Goal: Information Seeking & Learning: Learn about a topic

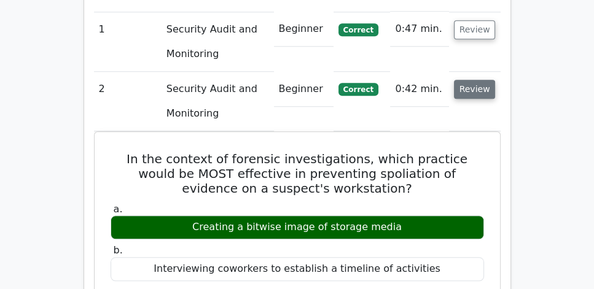
drag, startPoint x: 0, startPoint y: 0, endPoint x: 484, endPoint y: 60, distance: 487.9
click at [484, 80] on button "Review" at bounding box center [475, 89] width 42 height 19
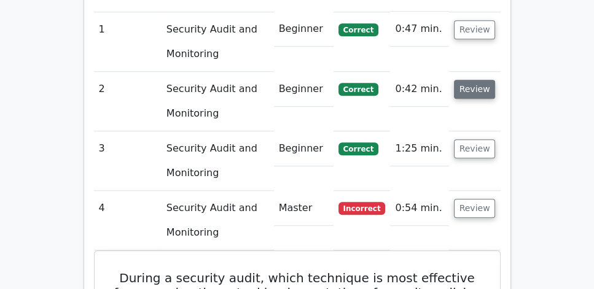
click at [470, 80] on button "Review" at bounding box center [475, 89] width 42 height 19
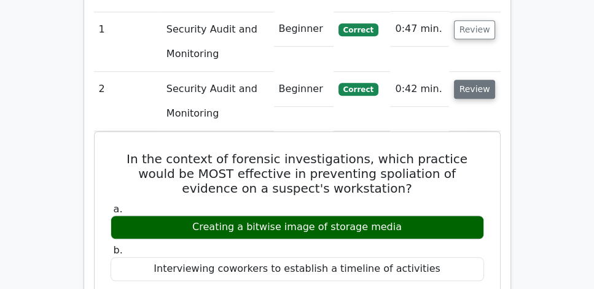
click at [470, 80] on button "Review" at bounding box center [475, 89] width 42 height 19
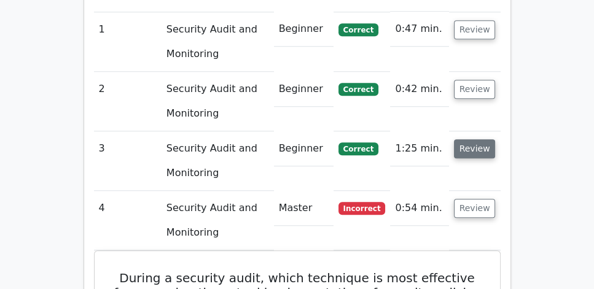
click at [477, 140] on button "Review" at bounding box center [475, 149] width 42 height 19
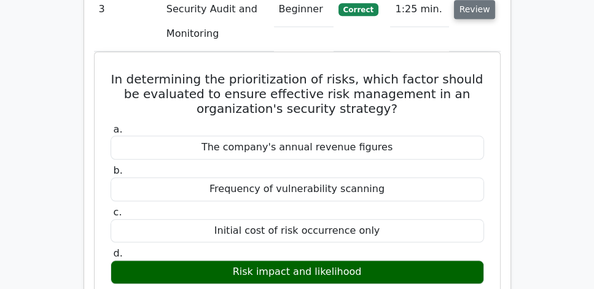
scroll to position [1123, 0]
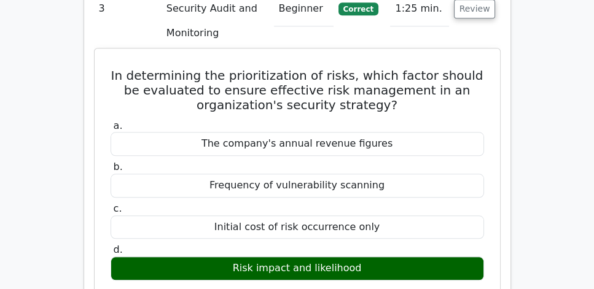
drag, startPoint x: 109, startPoint y: 39, endPoint x: 375, endPoint y: 237, distance: 332.0
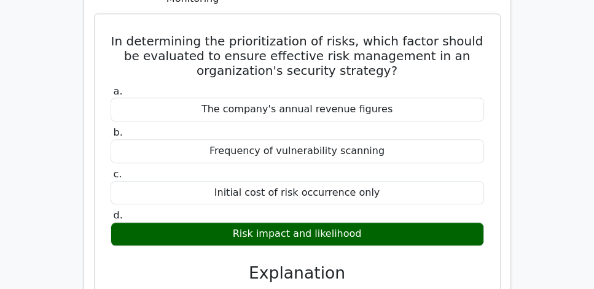
scroll to position [1229, 0]
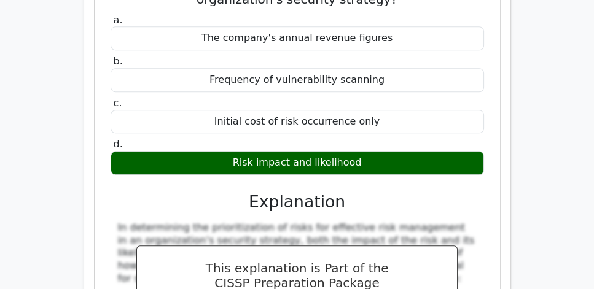
copy div "In determining the prioritization of risks, which factor should be evaluated to…"
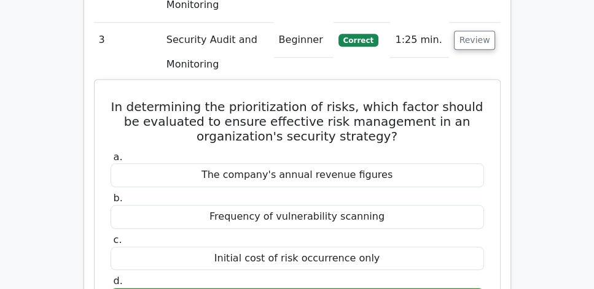
scroll to position [1088, 0]
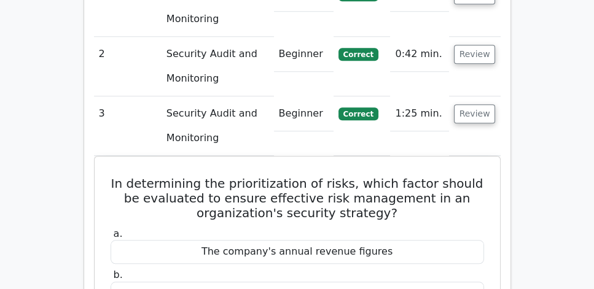
scroll to position [1018, 0]
click at [486, 104] on button "Review" at bounding box center [475, 113] width 42 height 19
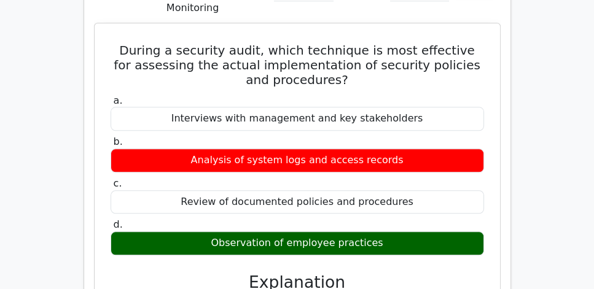
scroll to position [1194, 0]
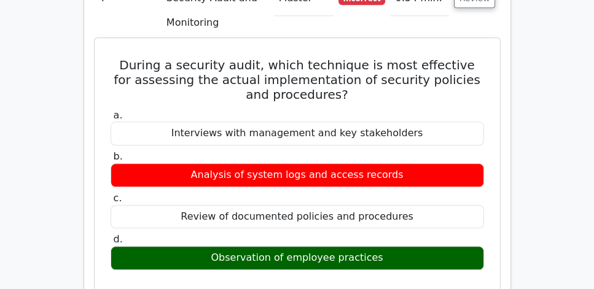
drag, startPoint x: 120, startPoint y: 30, endPoint x: 405, endPoint y: 230, distance: 348.2
copy div "During a security audit, which technique is most effective for assessing the ac…"
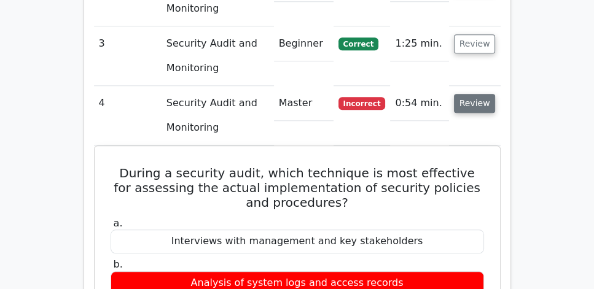
click at [473, 94] on button "Review" at bounding box center [475, 103] width 42 height 19
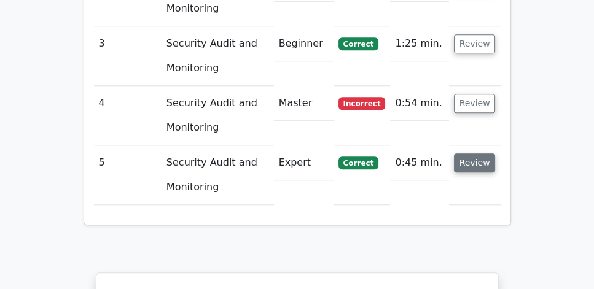
click at [472, 154] on button "Review" at bounding box center [475, 163] width 42 height 19
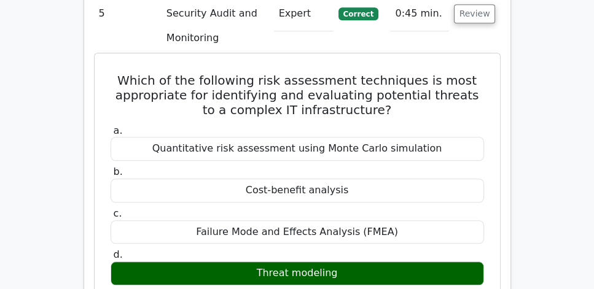
scroll to position [1229, 0]
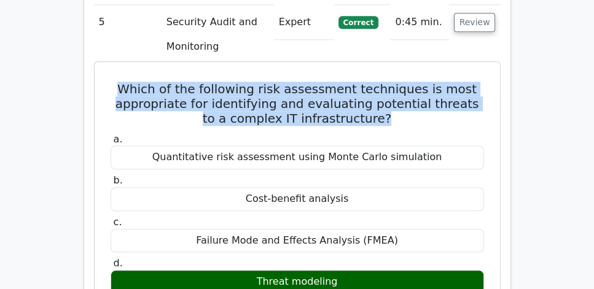
drag, startPoint x: 115, startPoint y: 51, endPoint x: 454, endPoint y: 80, distance: 339.9
click at [454, 82] on h5 "Which of the following risk assessment techniques is most appropriate for ident…" at bounding box center [297, 104] width 376 height 44
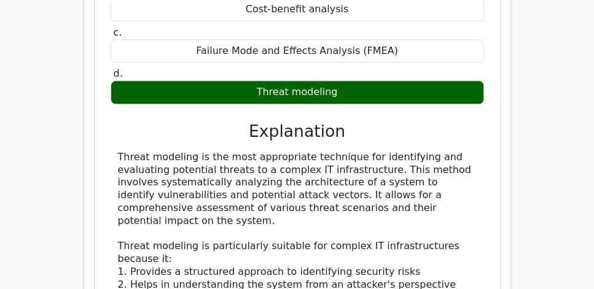
scroll to position [1439, 0]
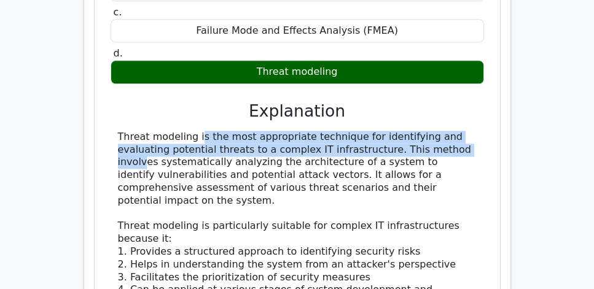
drag, startPoint x: 114, startPoint y: 102, endPoint x: 398, endPoint y: 114, distance: 284.2
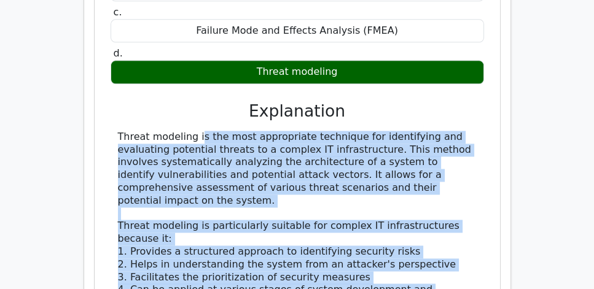
drag, startPoint x: 478, startPoint y: 254, endPoint x: 117, endPoint y: 105, distance: 389.9
copy div "Threat modeling is the most appropriate technique for identifying and evaluatin…"
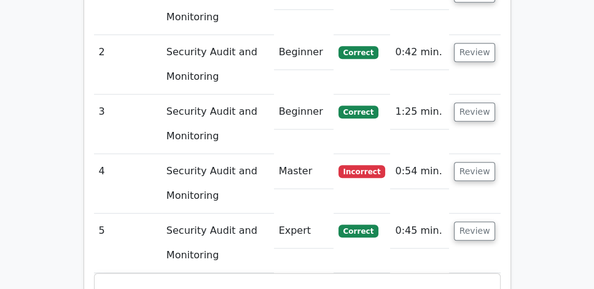
scroll to position [1018, 0]
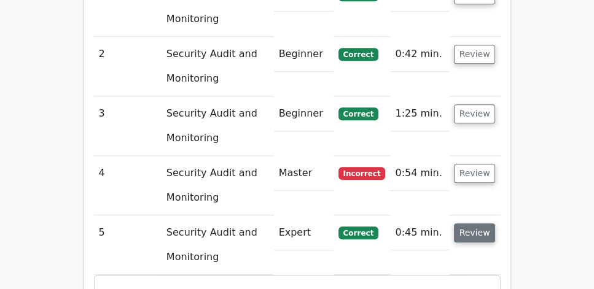
click at [489, 224] on button "Review" at bounding box center [475, 233] width 42 height 19
